Goal: Transaction & Acquisition: Purchase product/service

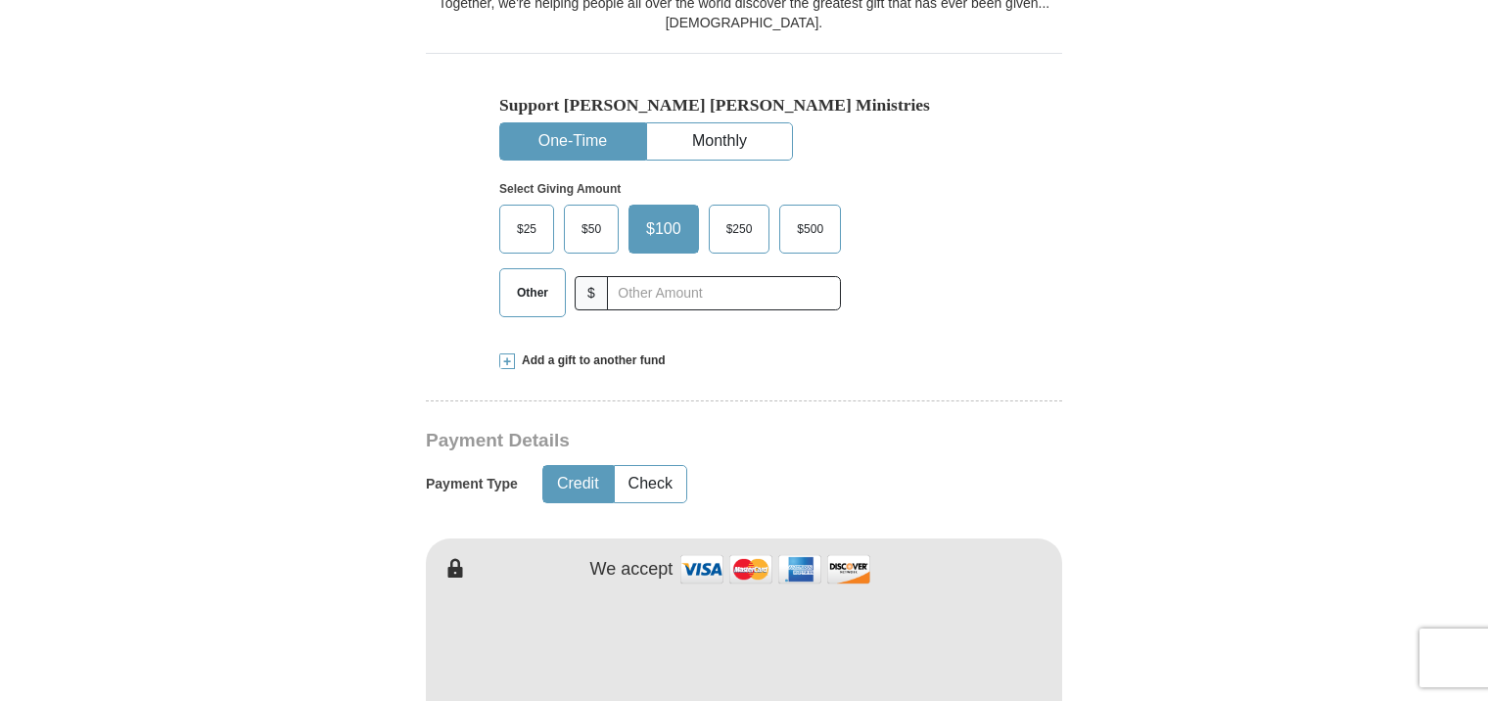
scroll to position [489, 0]
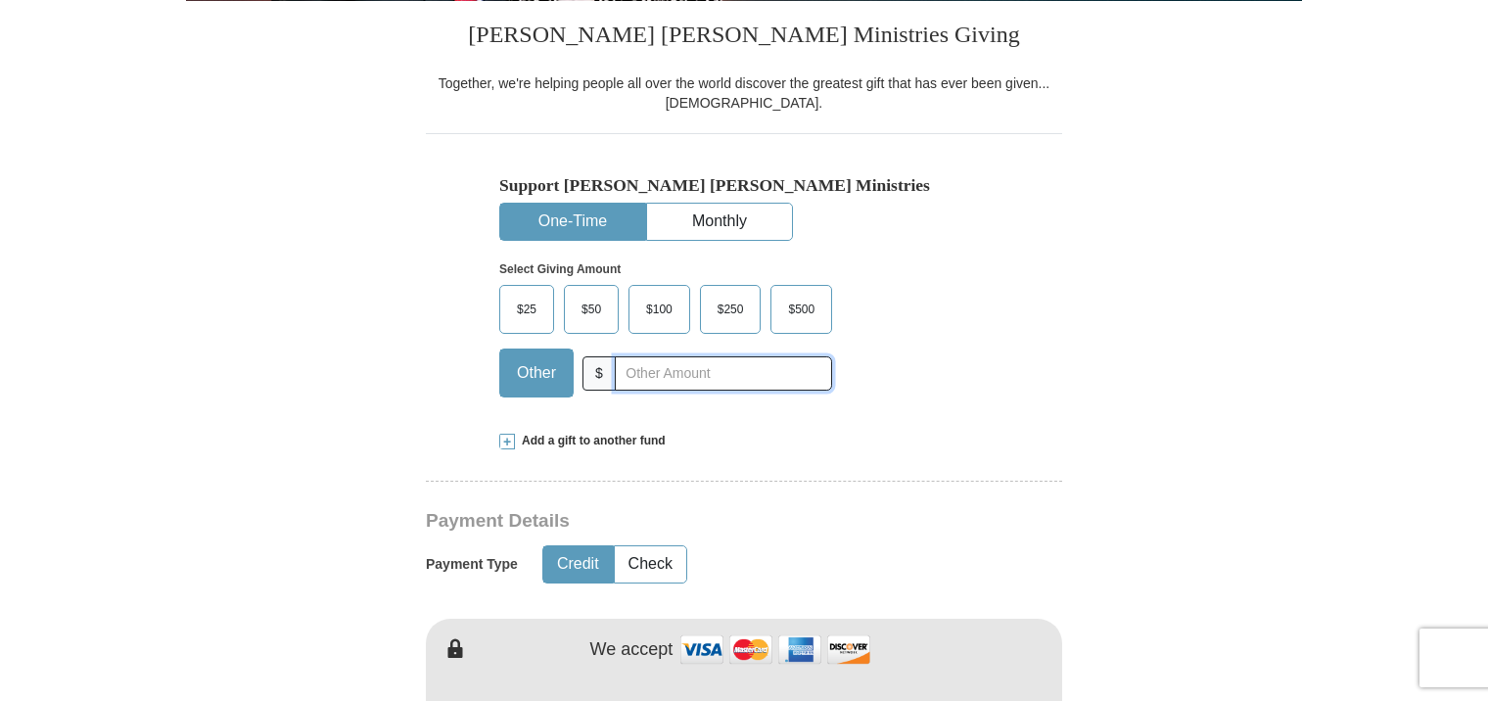
click at [694, 377] on input "text" at bounding box center [723, 373] width 217 height 34
type input "25"
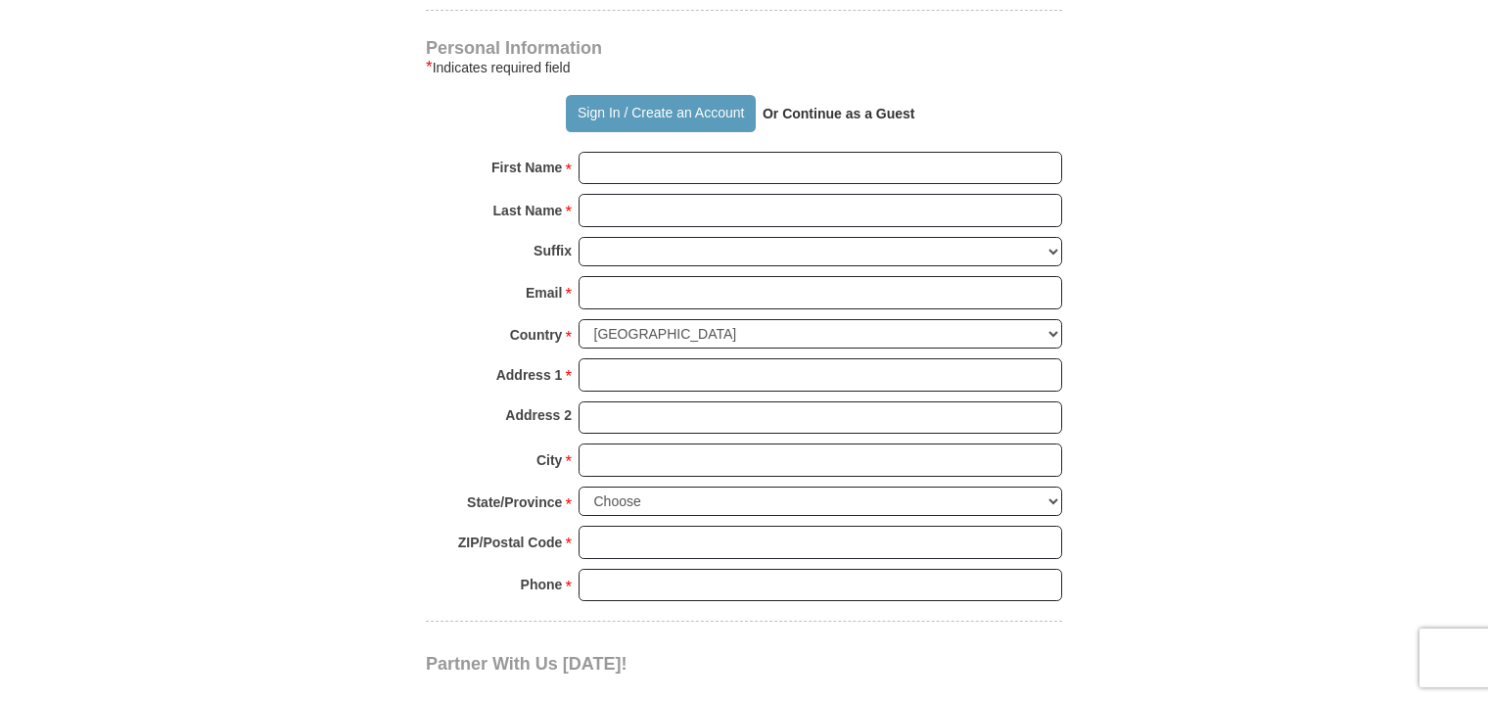
scroll to position [1370, 0]
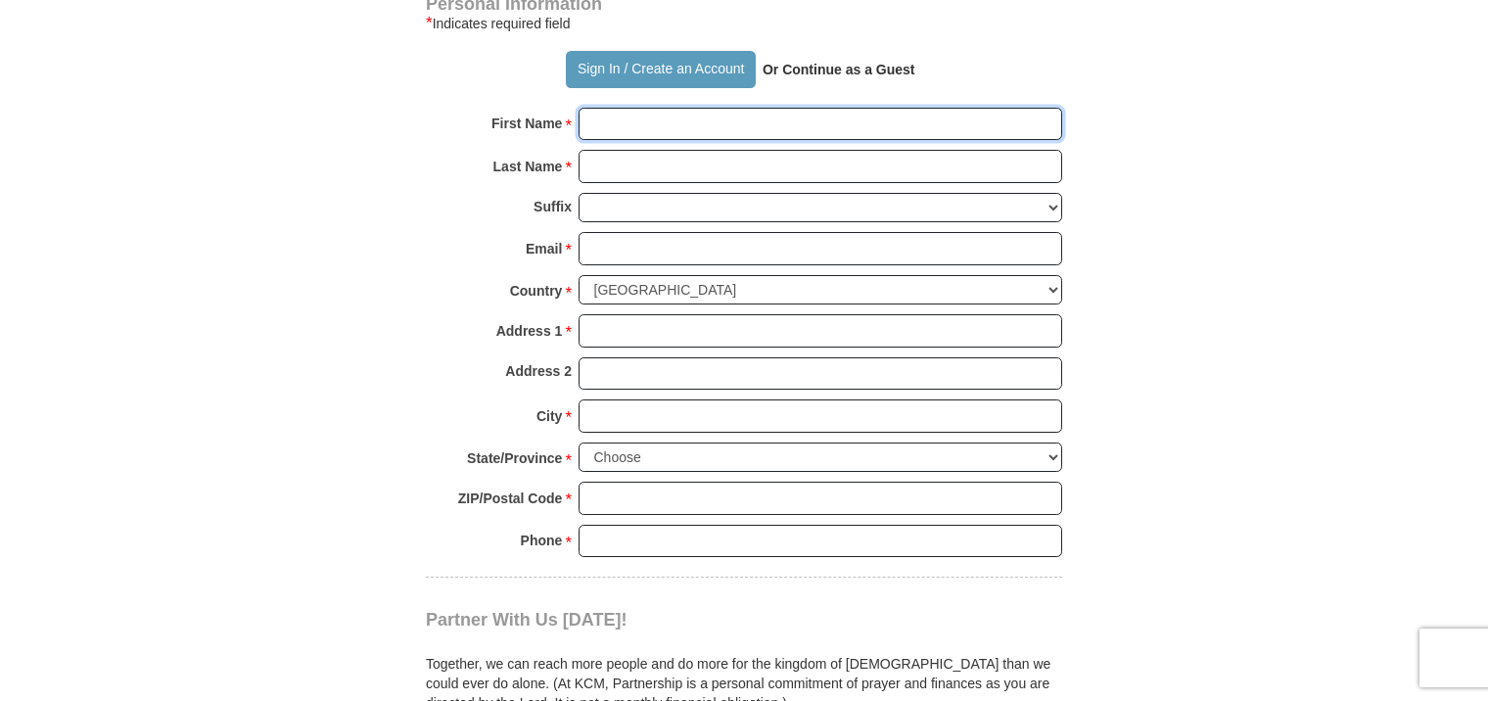
click at [678, 122] on input "First Name *" at bounding box center [821, 124] width 484 height 33
type input "[PERSON_NAME]"
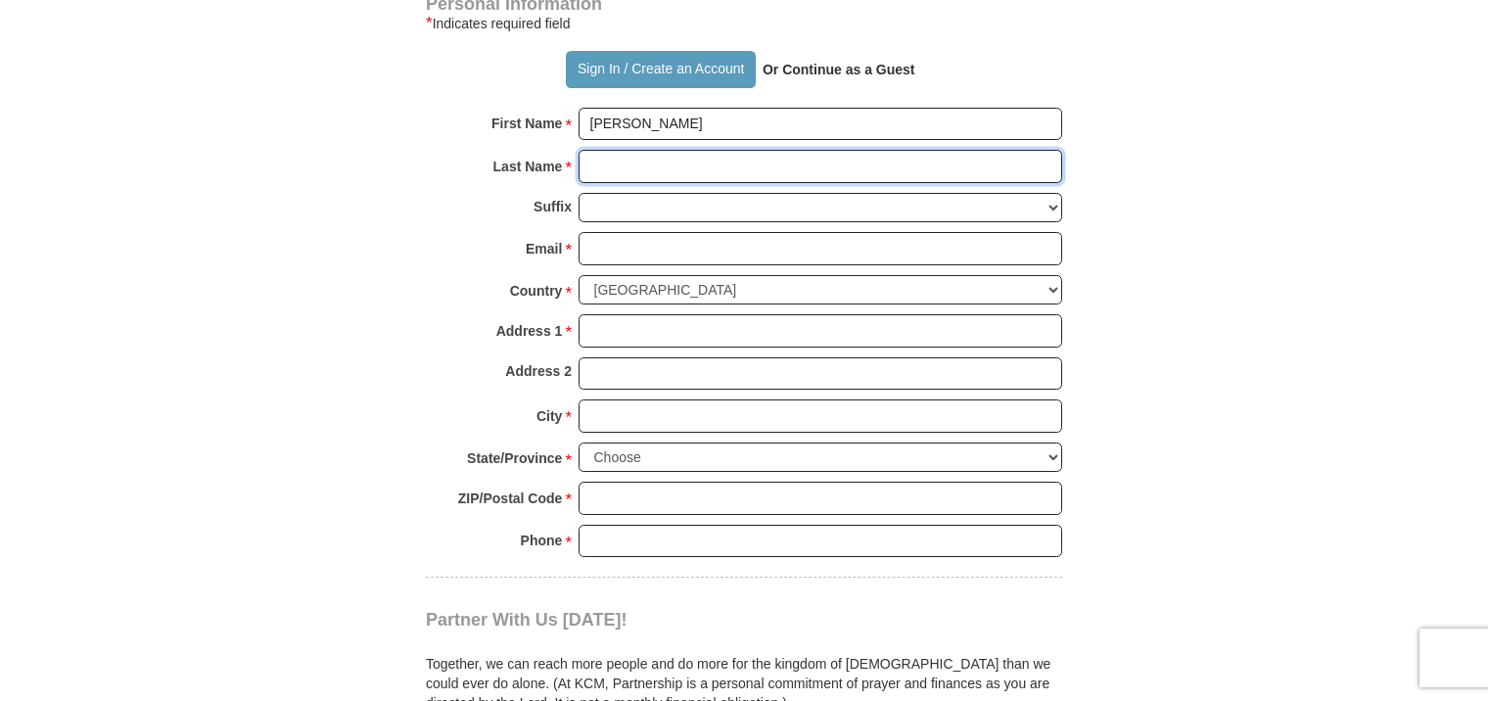
type input "[PERSON_NAME]"
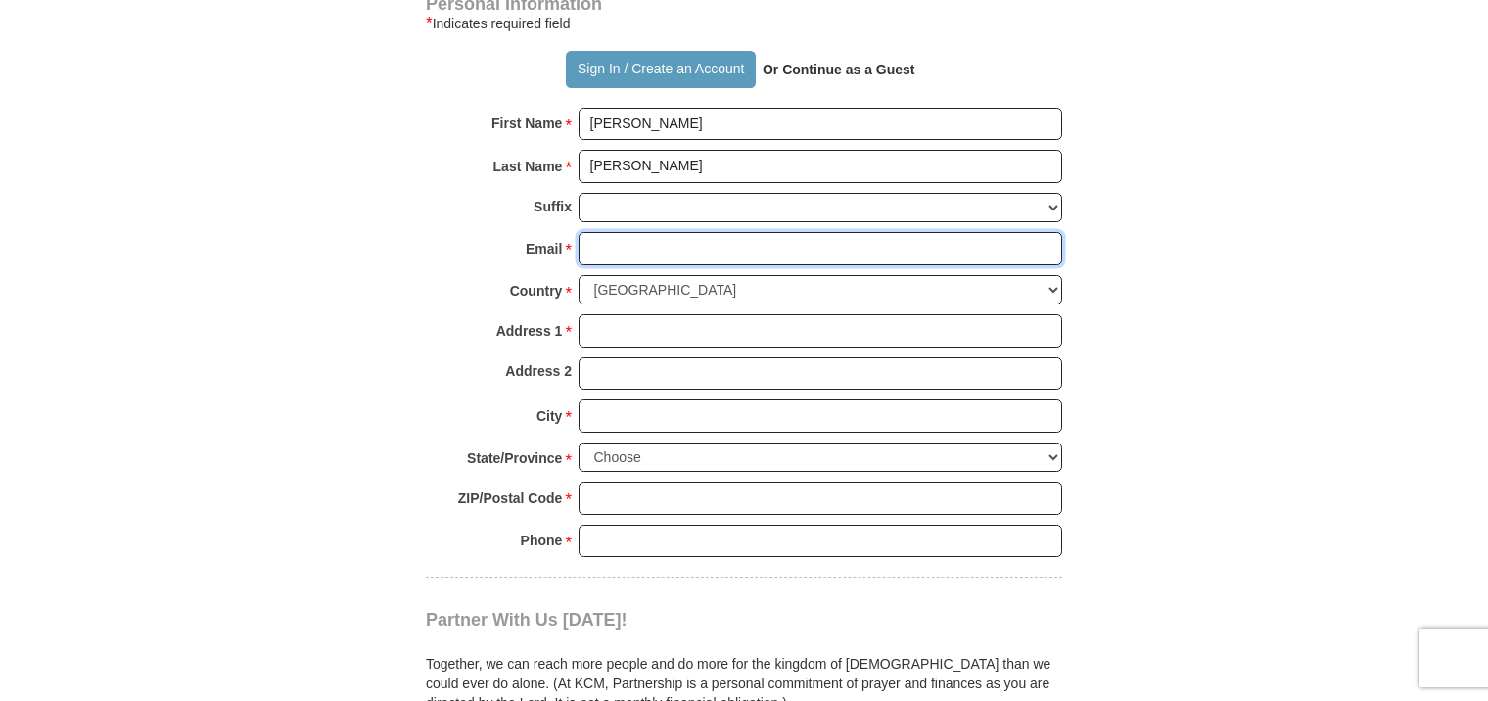
type input "[EMAIL_ADDRESS][DOMAIN_NAME]"
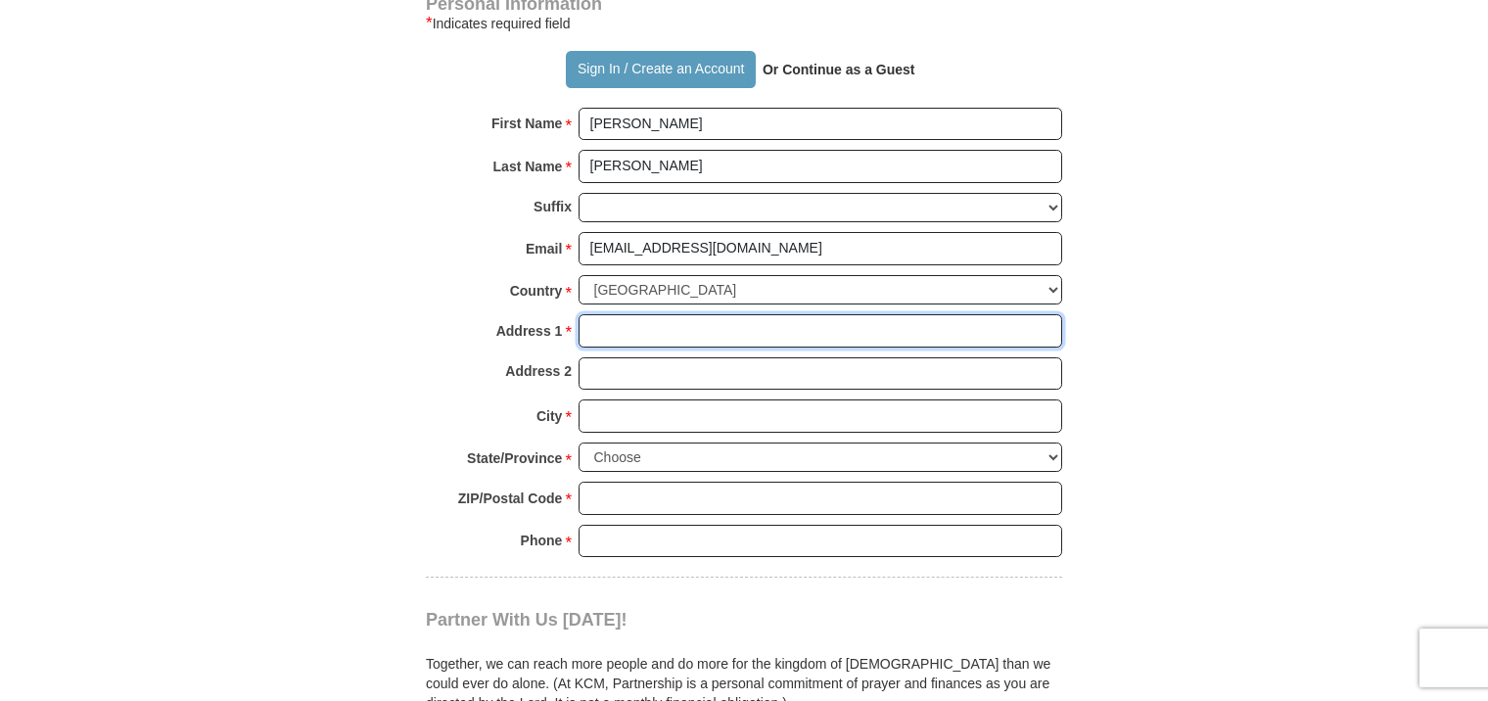
type input "[STREET_ADDRESS]"
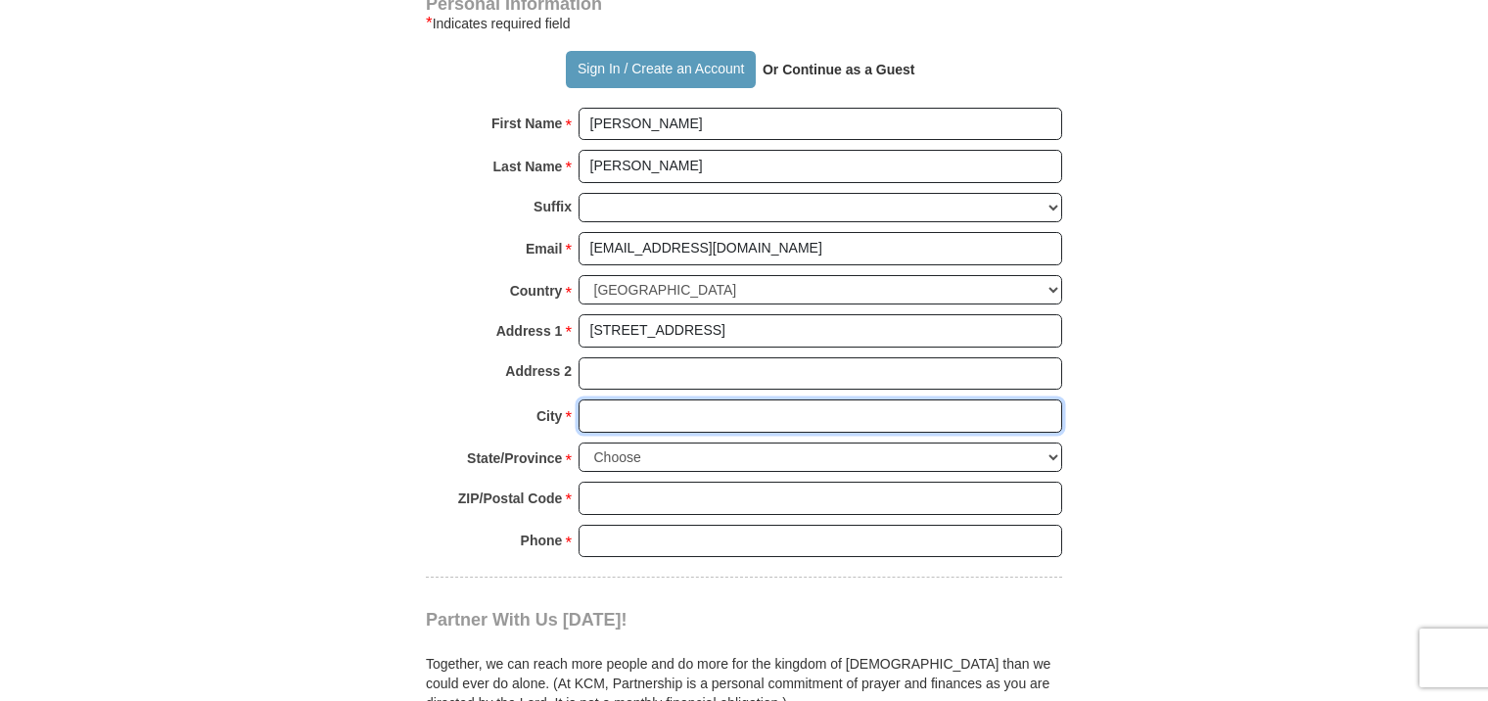
type input "Pomona"
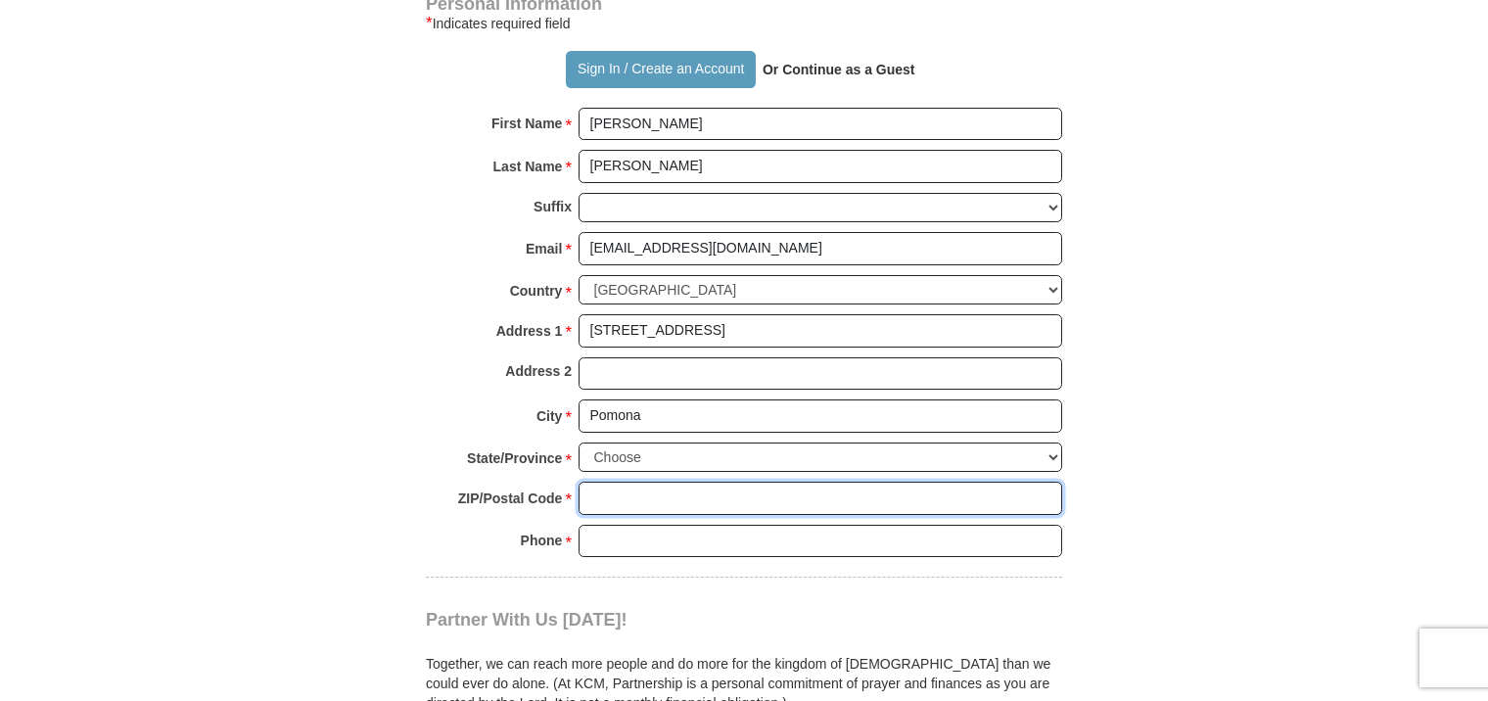
type input "10970"
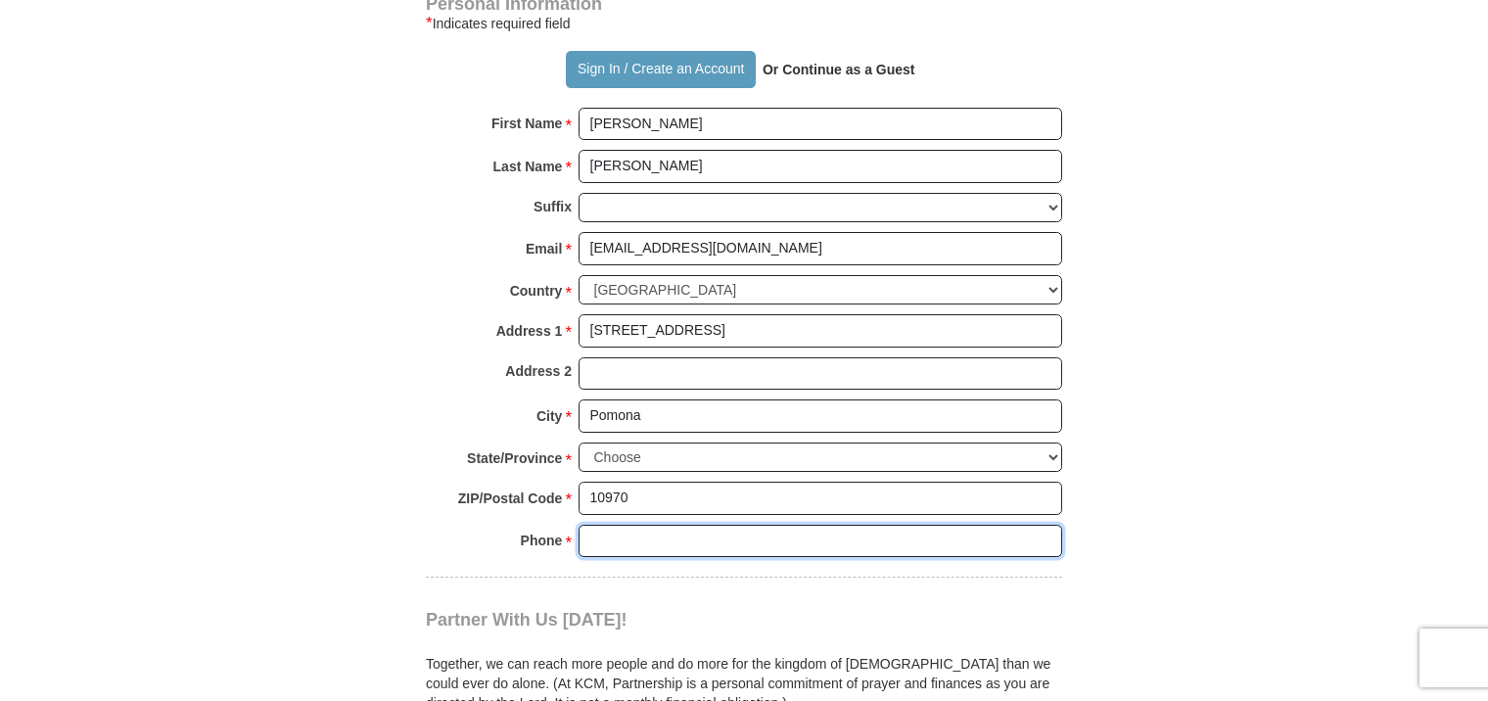
type input "8453233118"
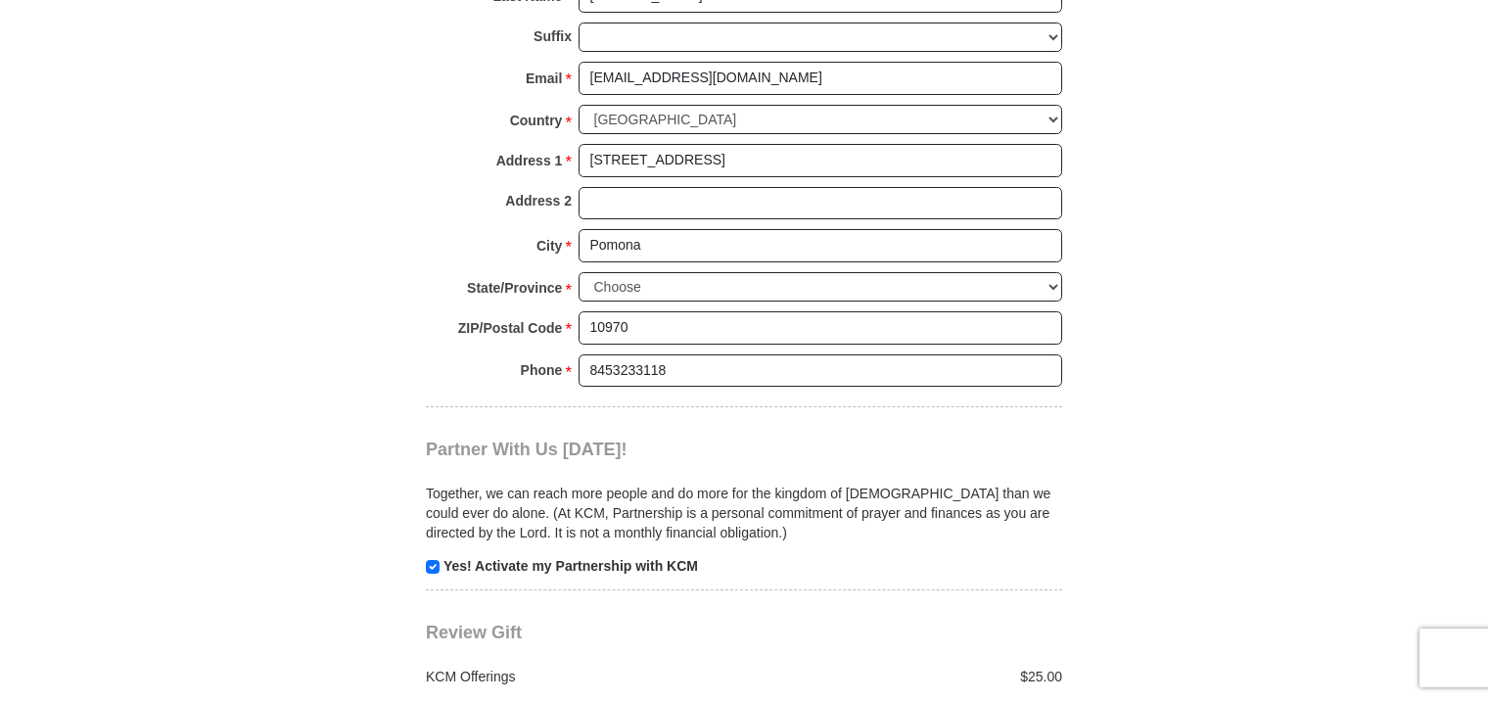
scroll to position [1566, 0]
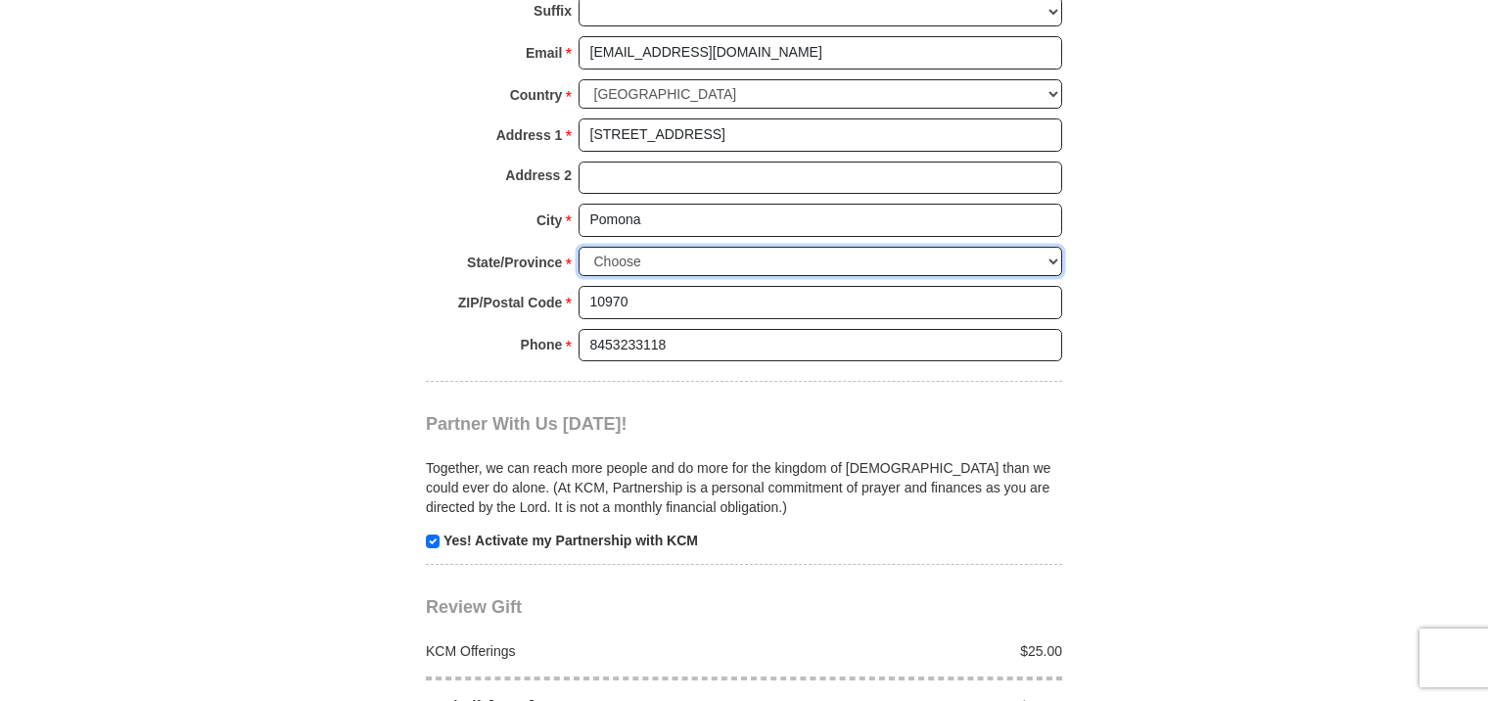
click at [866, 258] on select "Choose [US_STATE] [US_STATE] [US_STATE] [US_STATE] [US_STATE] Armed Forces Amer…" at bounding box center [821, 262] width 484 height 30
select select "NY"
click at [579, 247] on select "Choose [US_STATE] [US_STATE] [US_STATE] [US_STATE] [US_STATE] Armed Forces Amer…" at bounding box center [821, 262] width 484 height 30
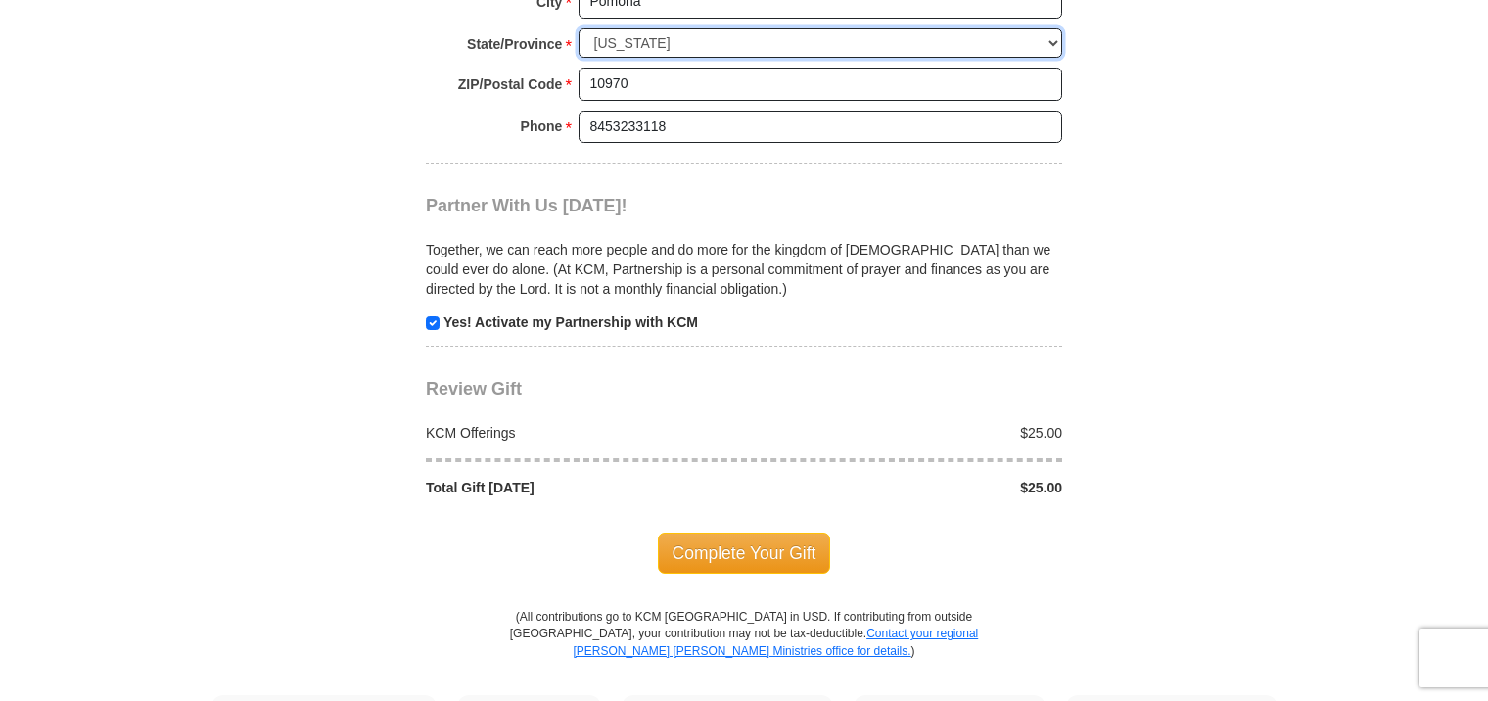
scroll to position [1860, 0]
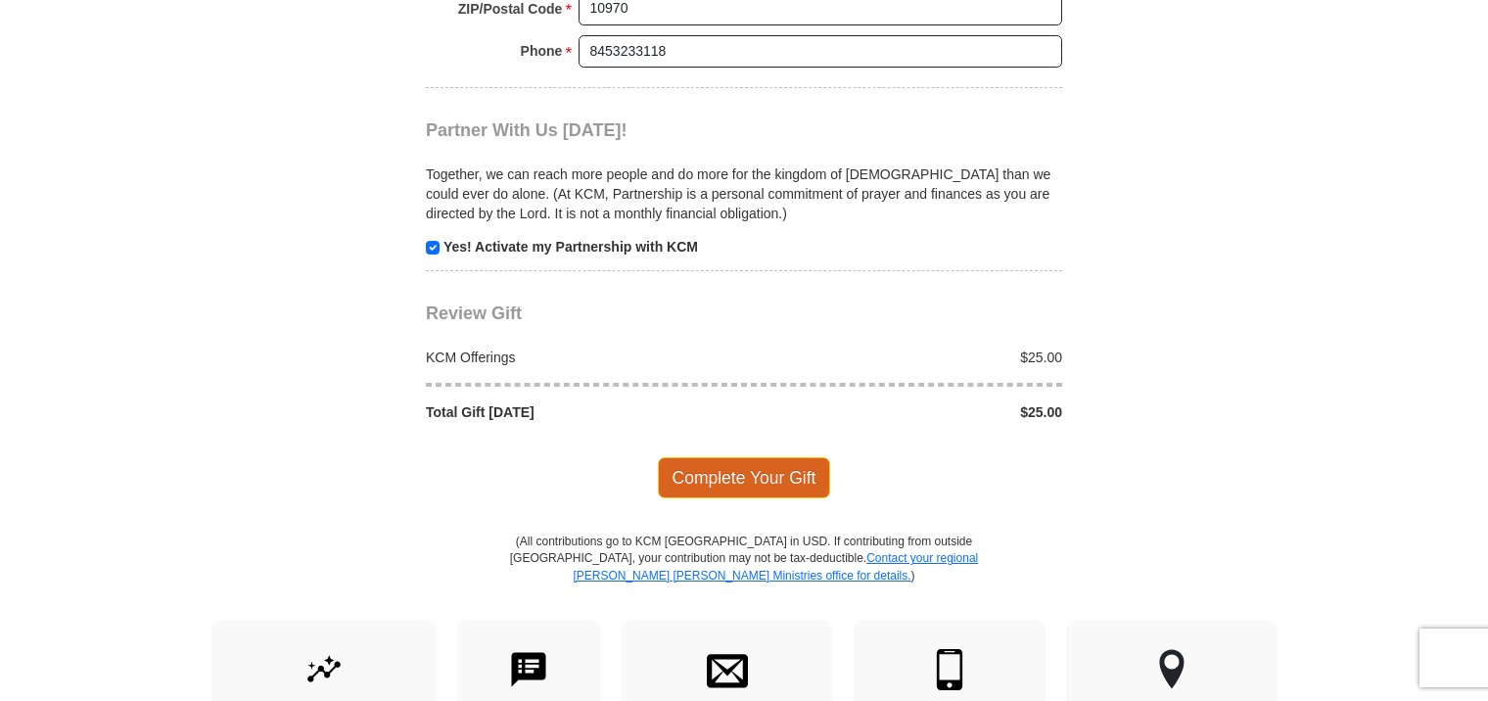
click at [736, 470] on span "Complete Your Gift" at bounding box center [744, 477] width 173 height 41
